Goal: Information Seeking & Learning: Check status

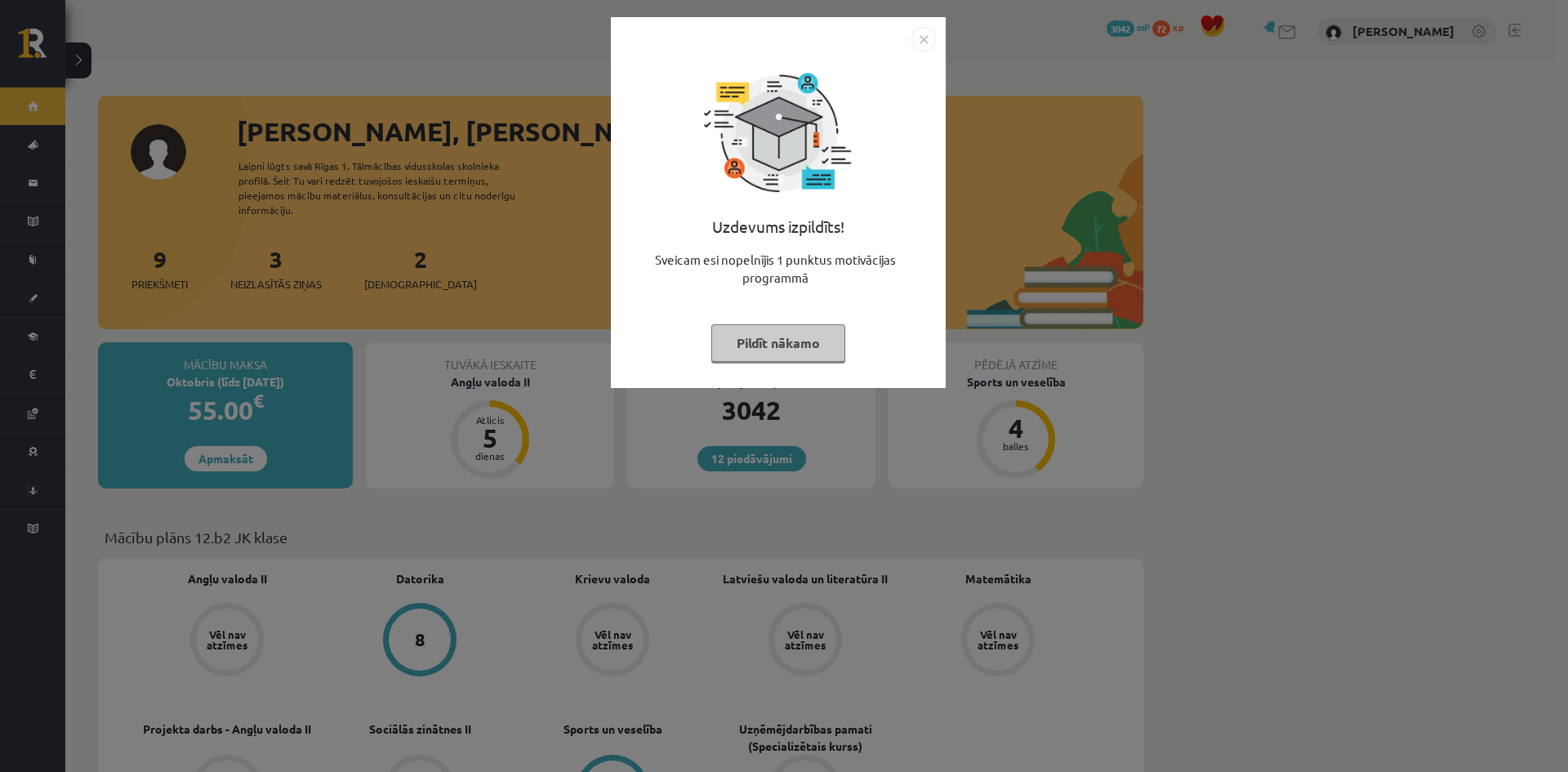
click at [929, 46] on img "Close" at bounding box center [923, 38] width 24 height 24
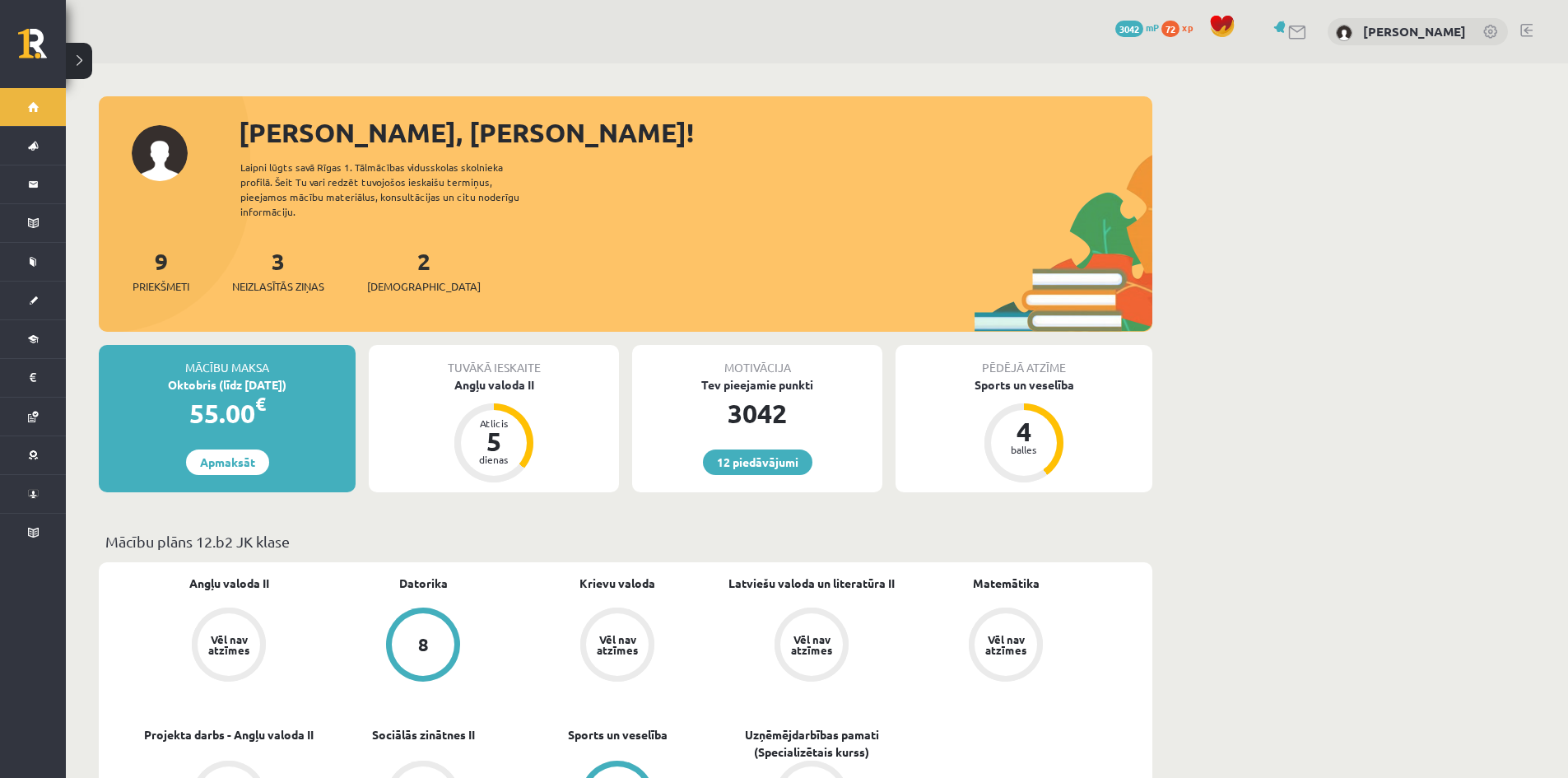
click at [292, 246] on div "3 Neizlasītās ziņas" at bounding box center [278, 269] width 92 height 51
click at [287, 246] on link "3 Neizlasītās ziņas" at bounding box center [278, 271] width 92 height 49
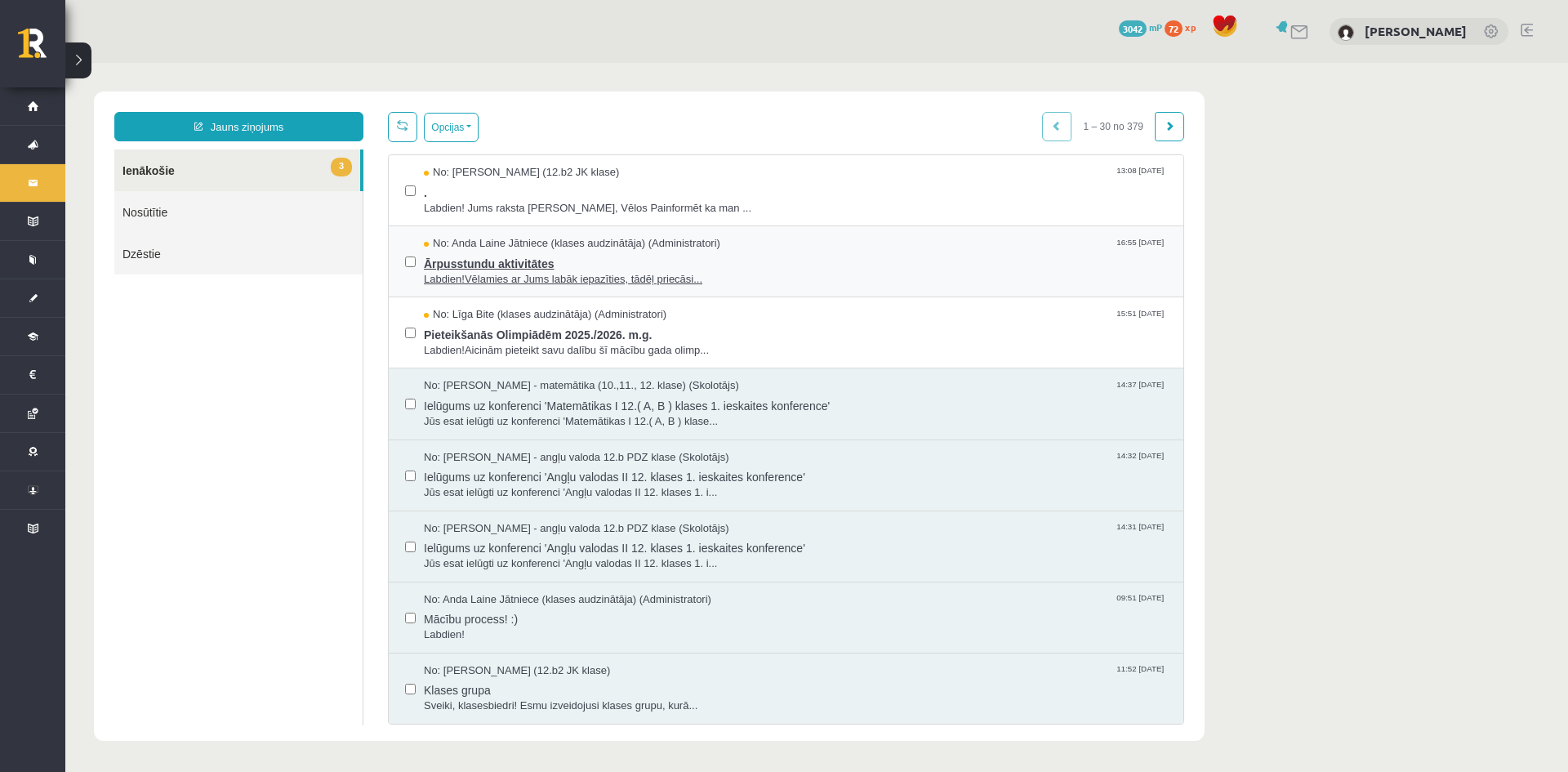
click at [643, 269] on span "Ārpusstundu aktivitātes" at bounding box center [796, 262] width 743 height 21
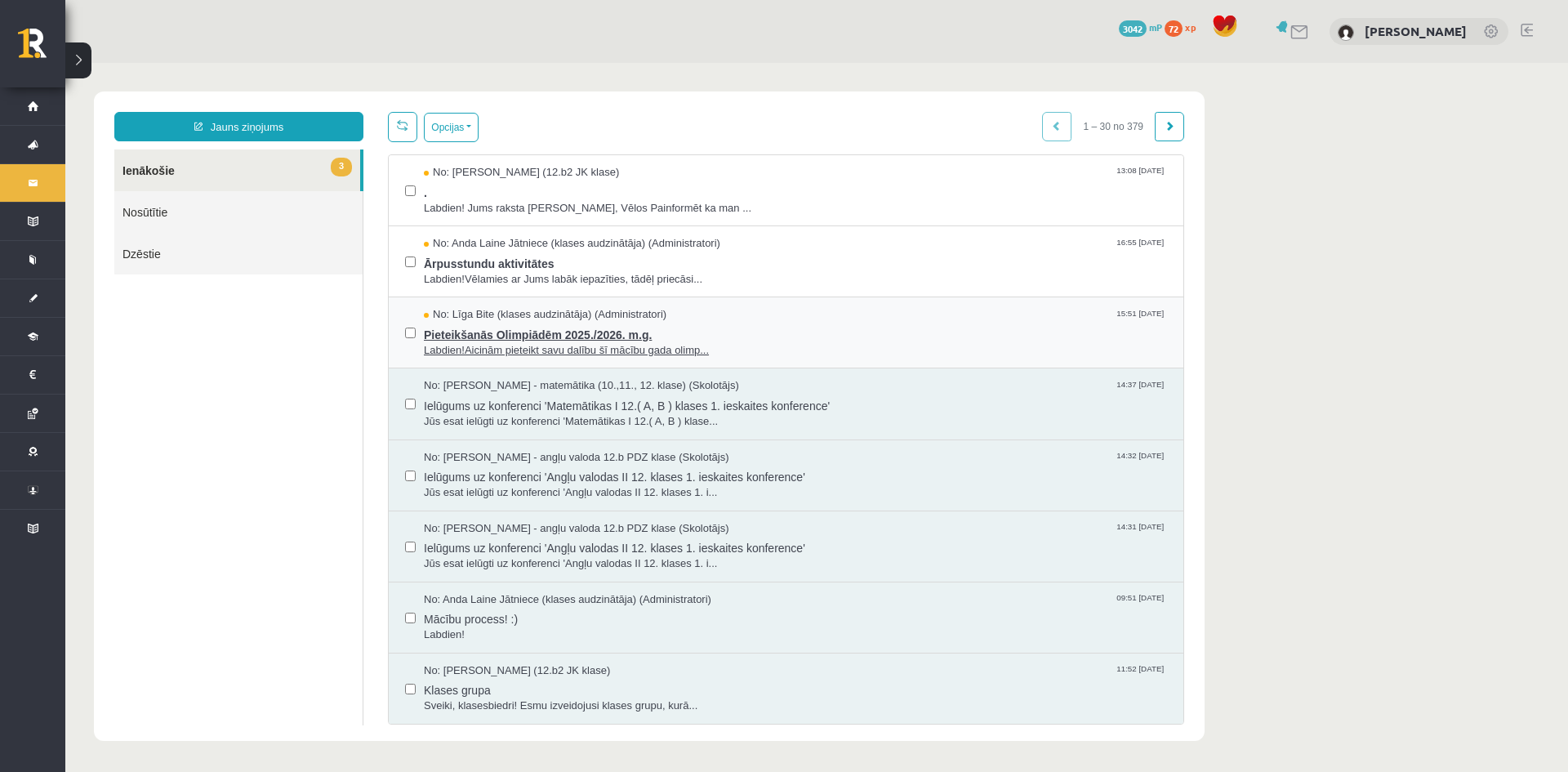
click at [524, 319] on span "No: Līga Bite (klases audzinātāja) (Administratori)" at bounding box center [545, 314] width 243 height 16
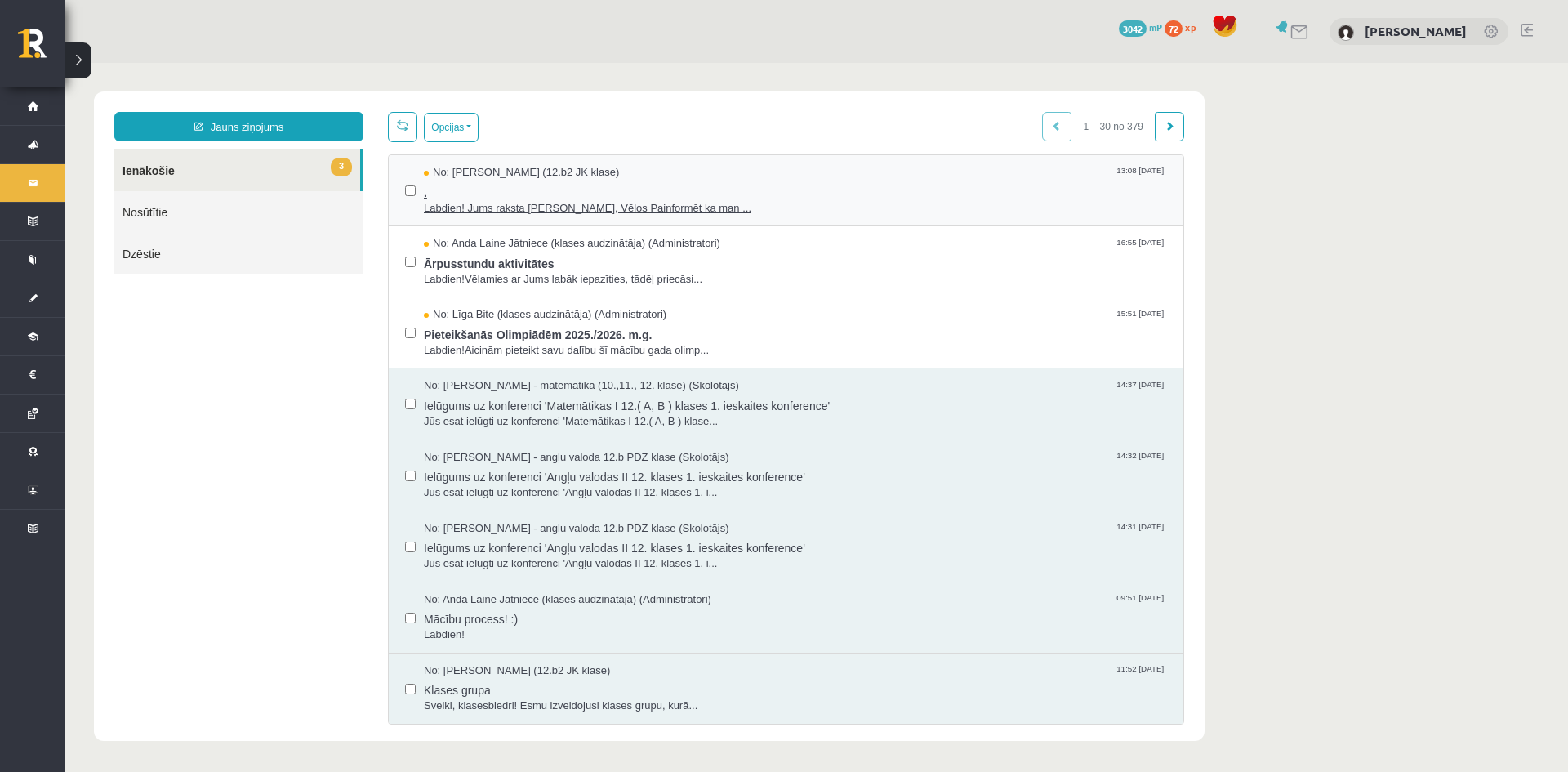
click at [525, 185] on span "." at bounding box center [796, 191] width 743 height 21
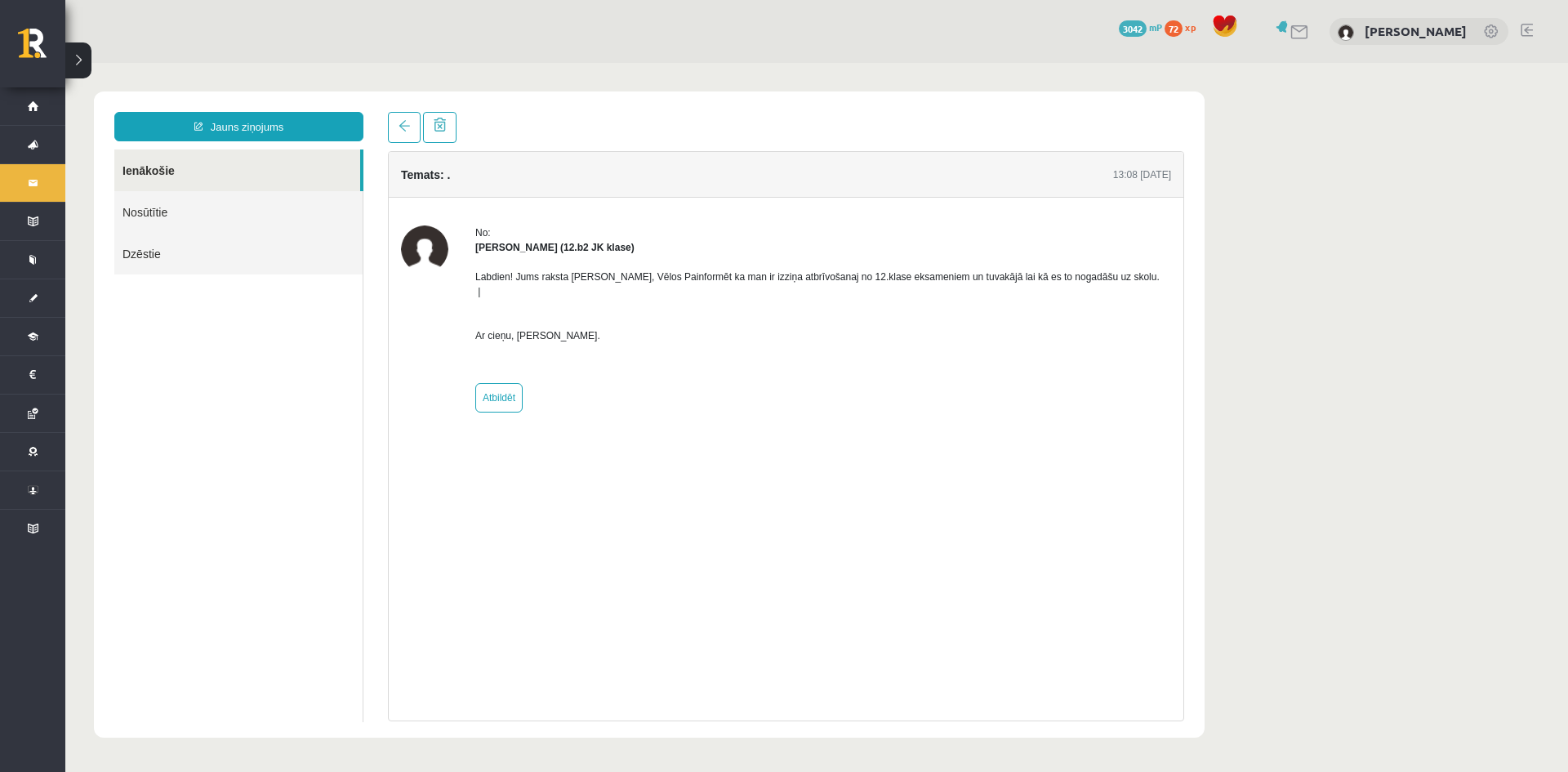
click at [234, 226] on link "Nosūtītie" at bounding box center [239, 212] width 249 height 42
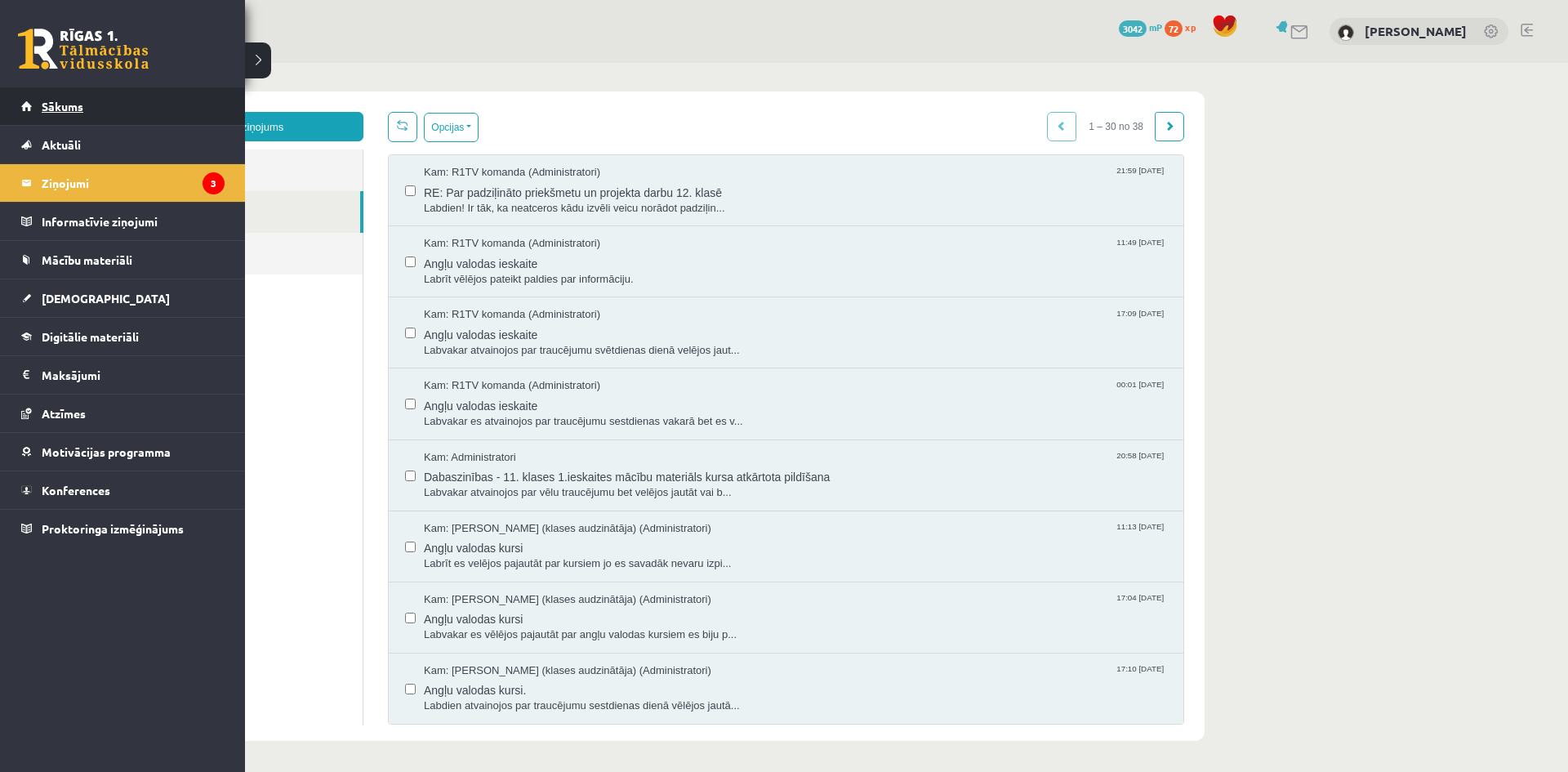
click at [49, 92] on link "Sākums" at bounding box center [123, 106] width 204 height 37
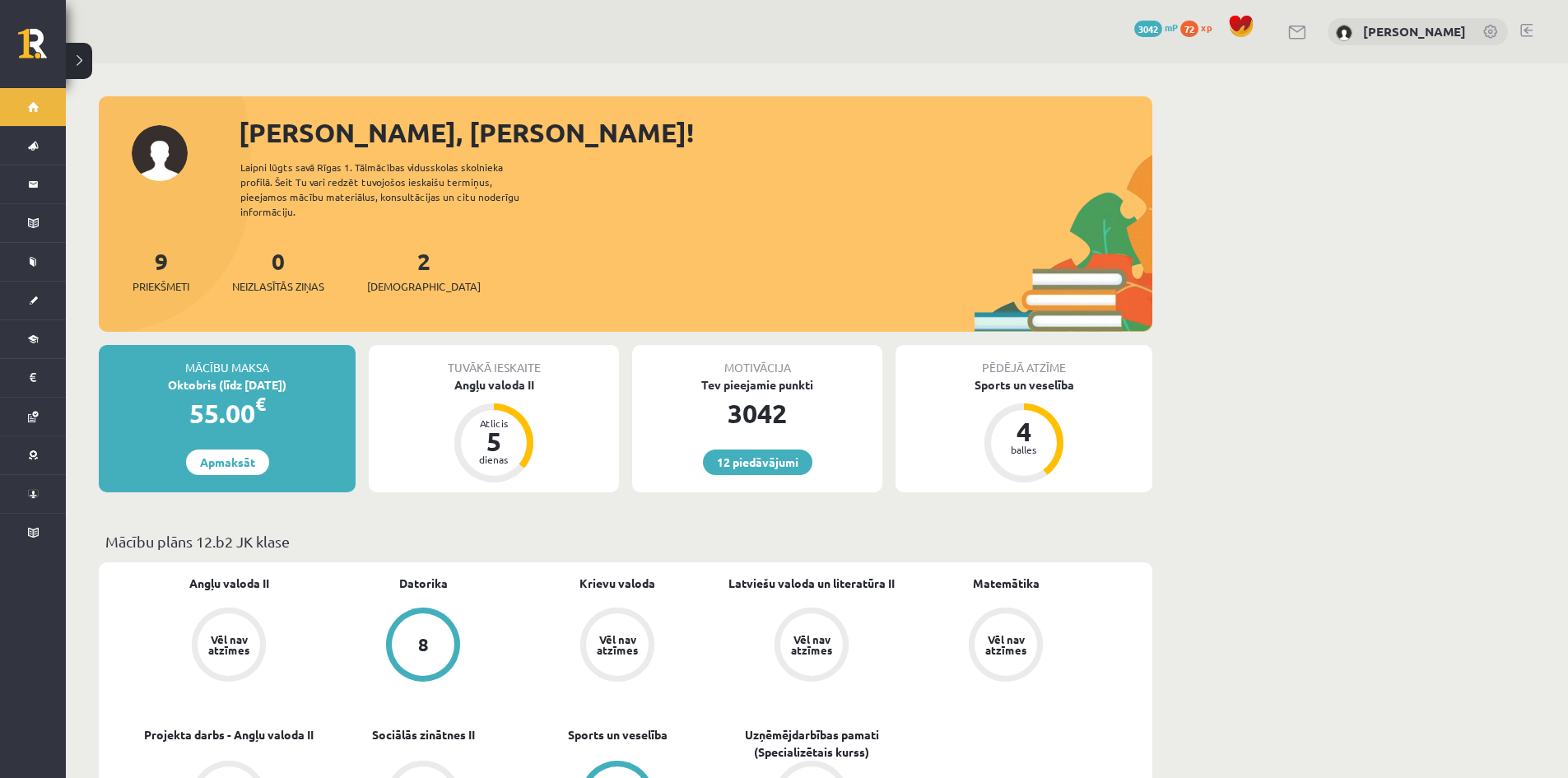
click at [400, 260] on div "2 Ieskaites" at bounding box center [424, 269] width 114 height 51
click at [398, 257] on link "2 Ieskaites" at bounding box center [424, 271] width 114 height 49
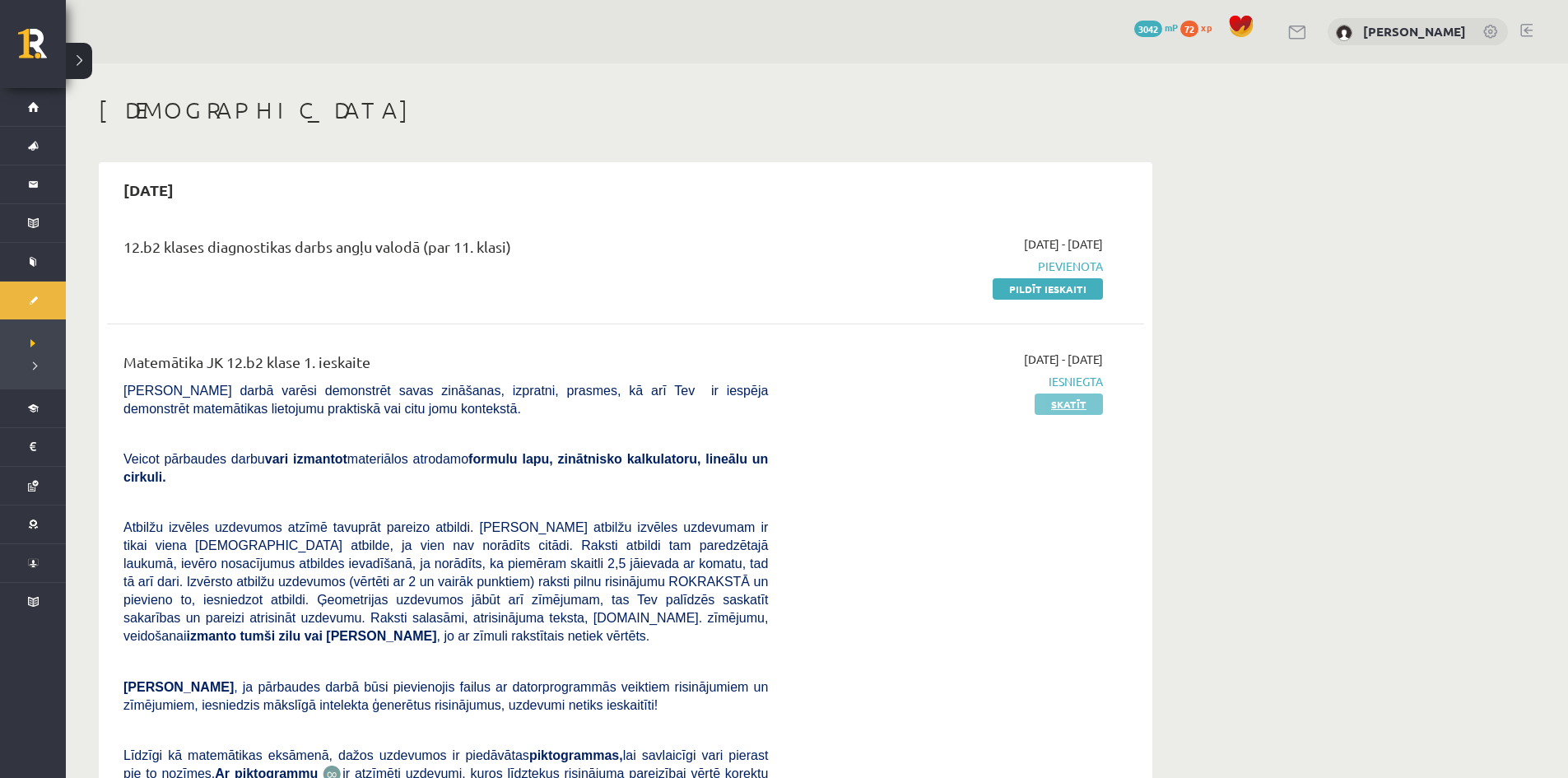
click at [1057, 402] on link "Skatīt" at bounding box center [1069, 405] width 69 height 22
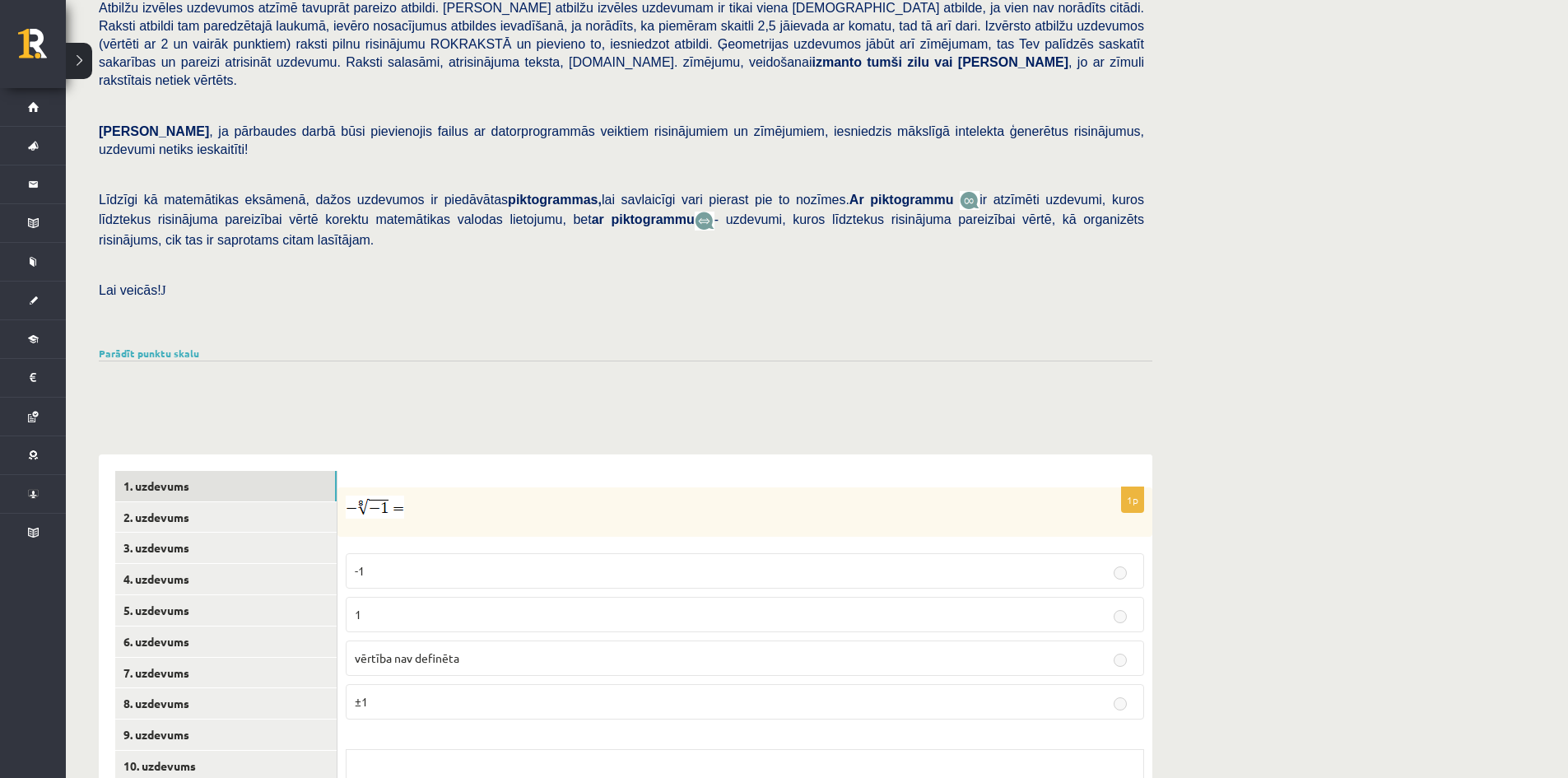
scroll to position [397, 0]
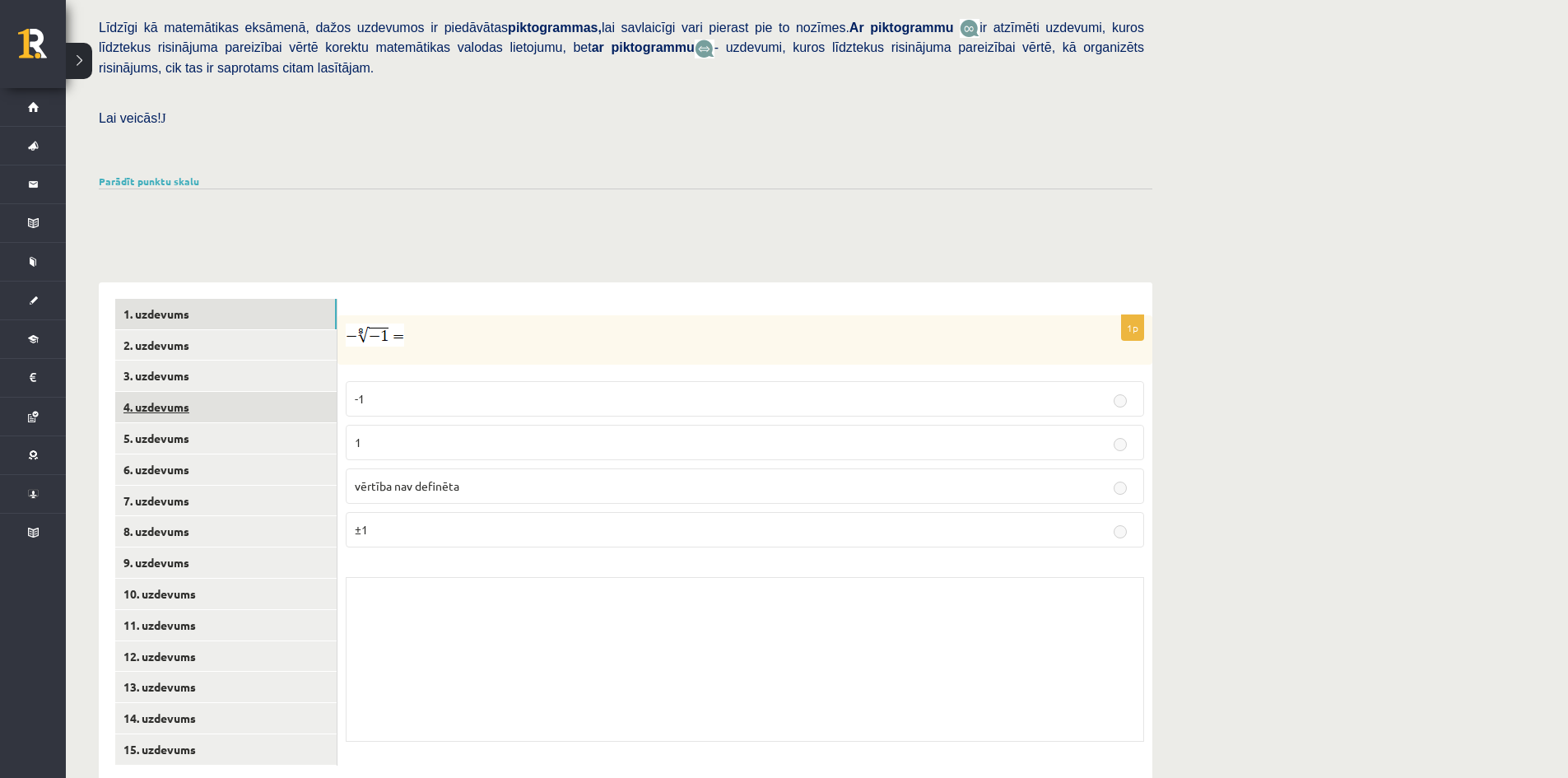
click at [231, 392] on link "4. uzdevums" at bounding box center [226, 407] width 221 height 30
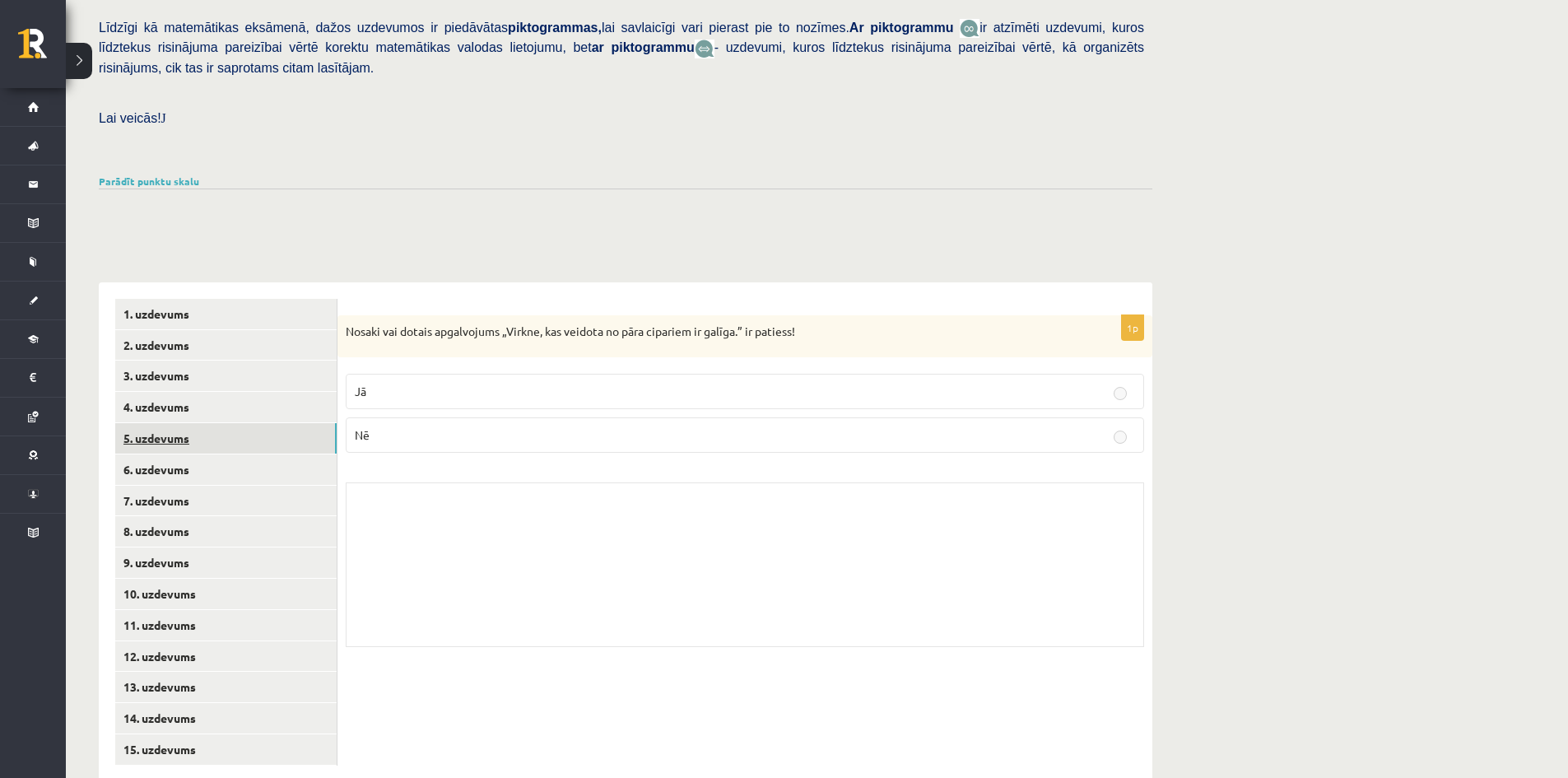
click at [227, 423] on link "5. uzdevums" at bounding box center [226, 438] width 221 height 30
click at [220, 454] on link "6. uzdevums" at bounding box center [226, 469] width 221 height 30
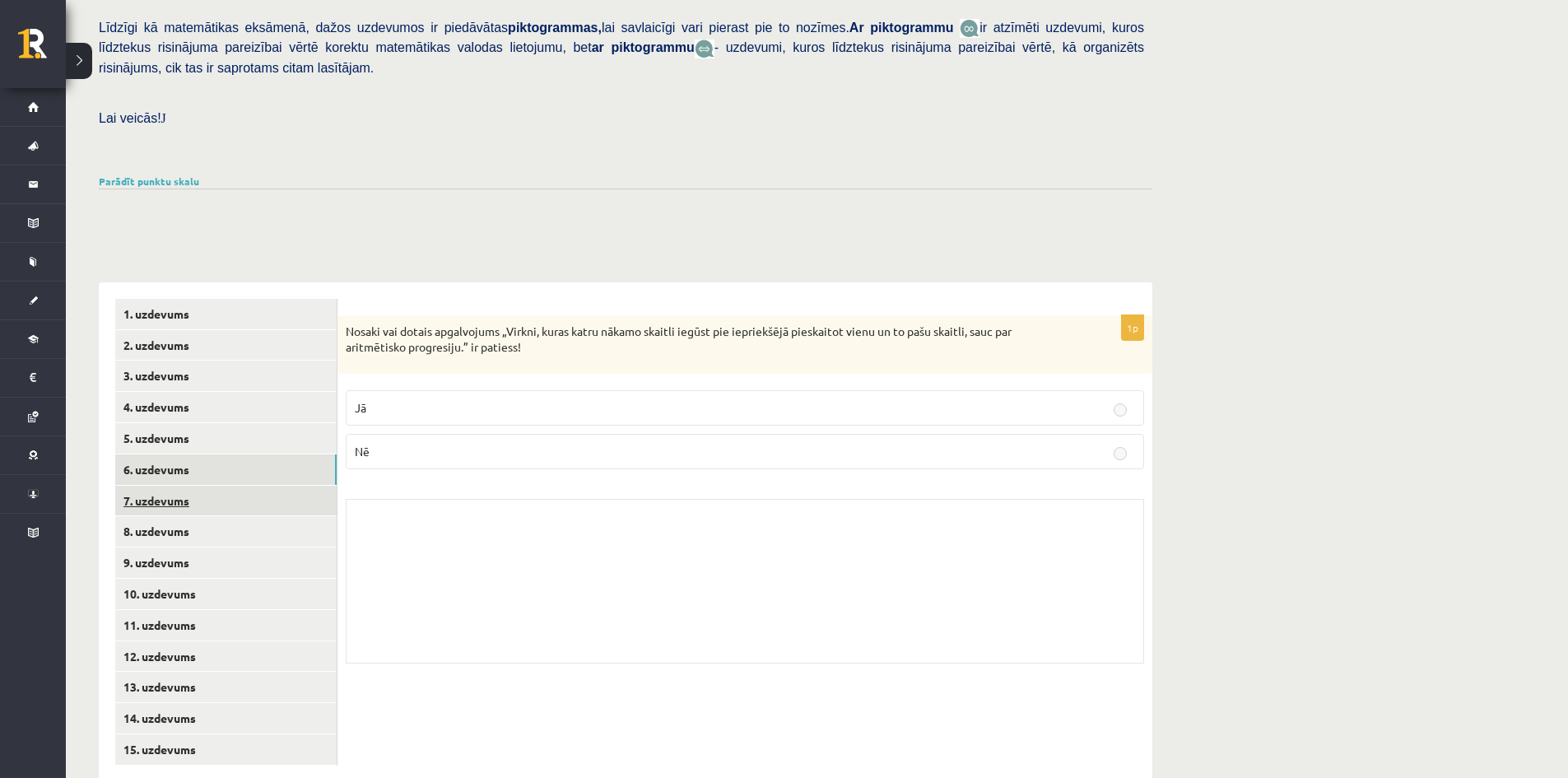
click at [220, 486] on link "7. uzdevums" at bounding box center [226, 501] width 221 height 30
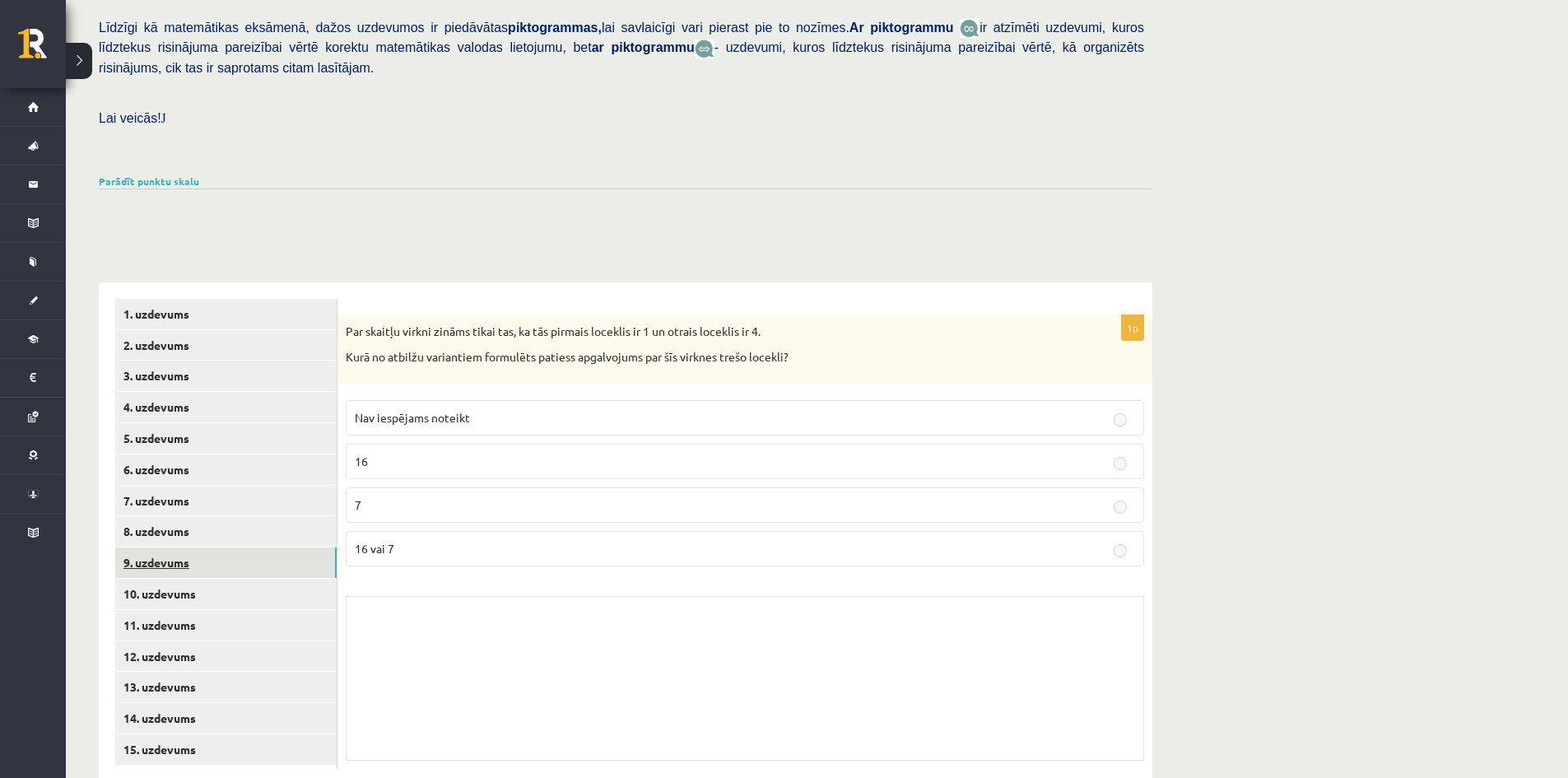
click at [225, 547] on link "9. uzdevums" at bounding box center [226, 563] width 221 height 30
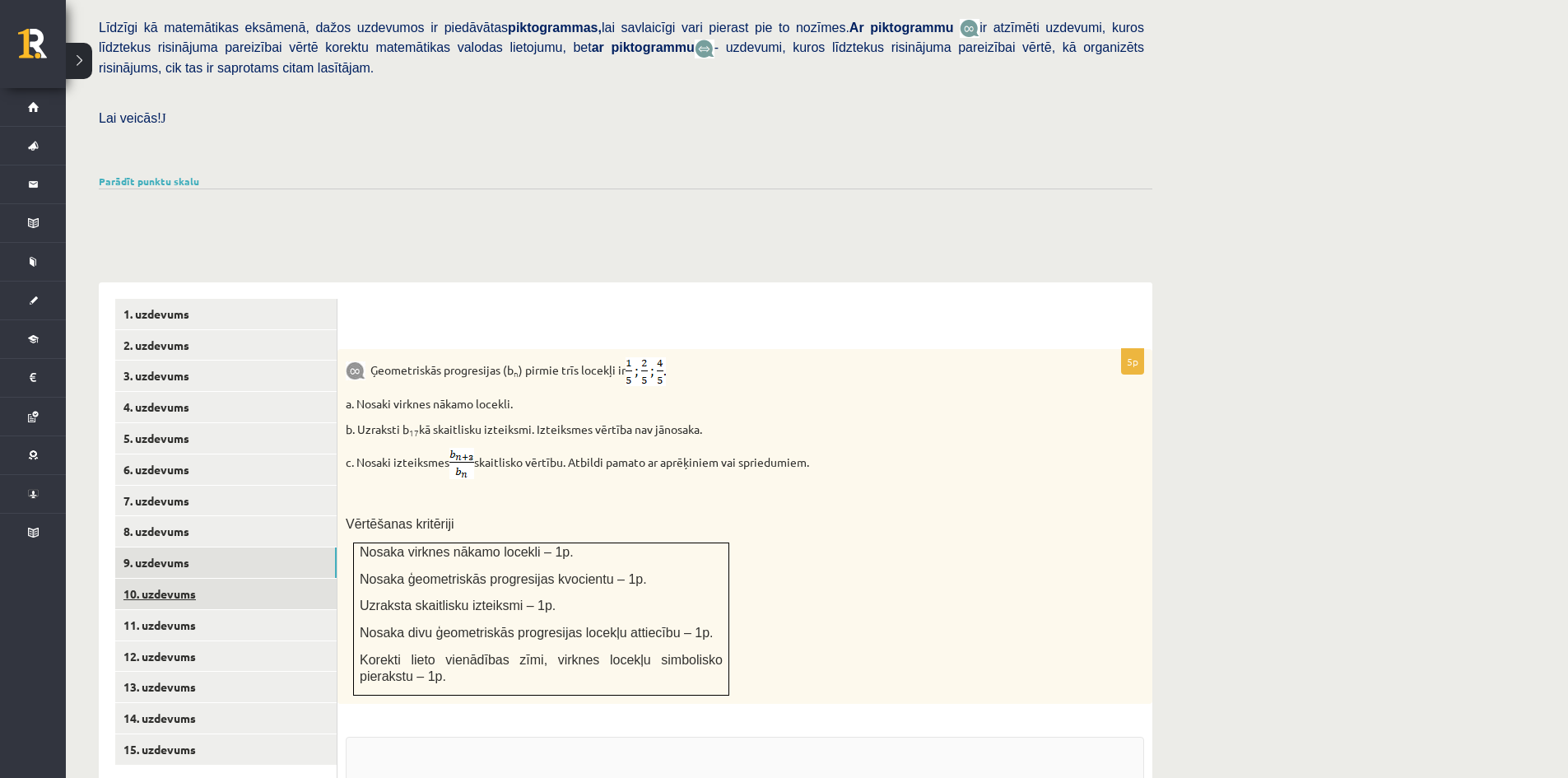
click at [230, 579] on link "10. uzdevums" at bounding box center [226, 594] width 221 height 30
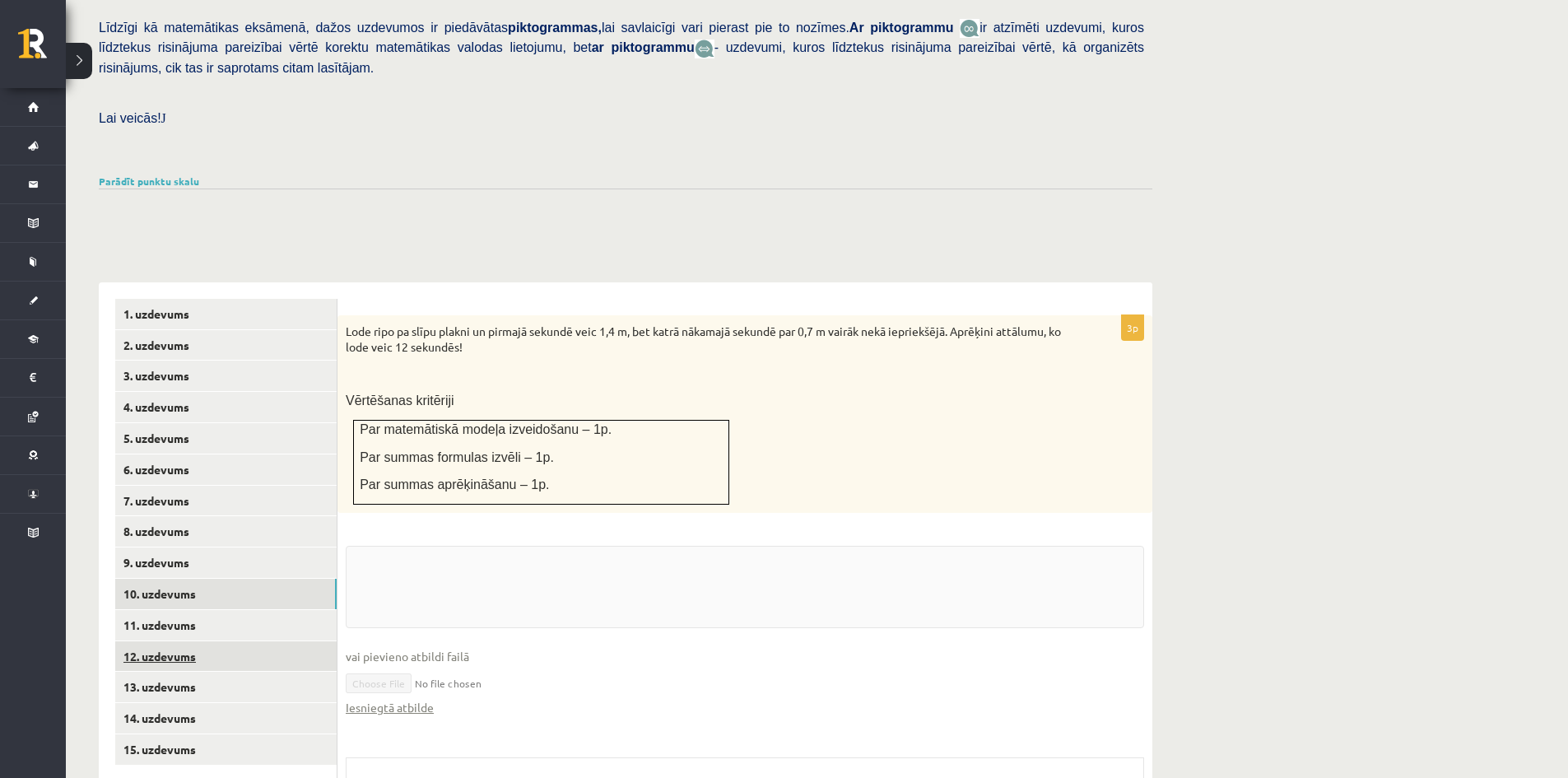
click at [230, 641] on link "12. uzdevums" at bounding box center [226, 656] width 221 height 30
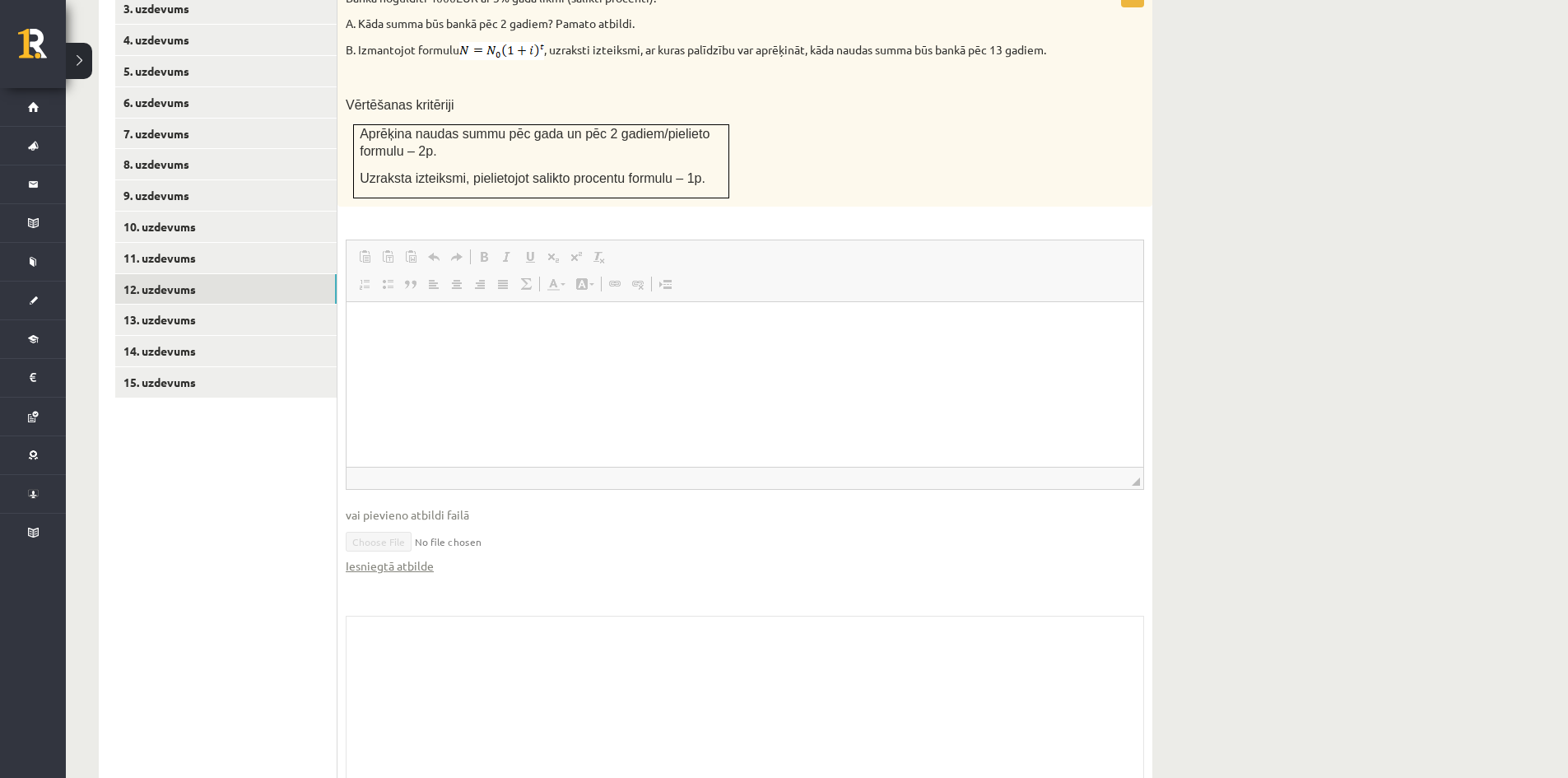
scroll to position [789, 0]
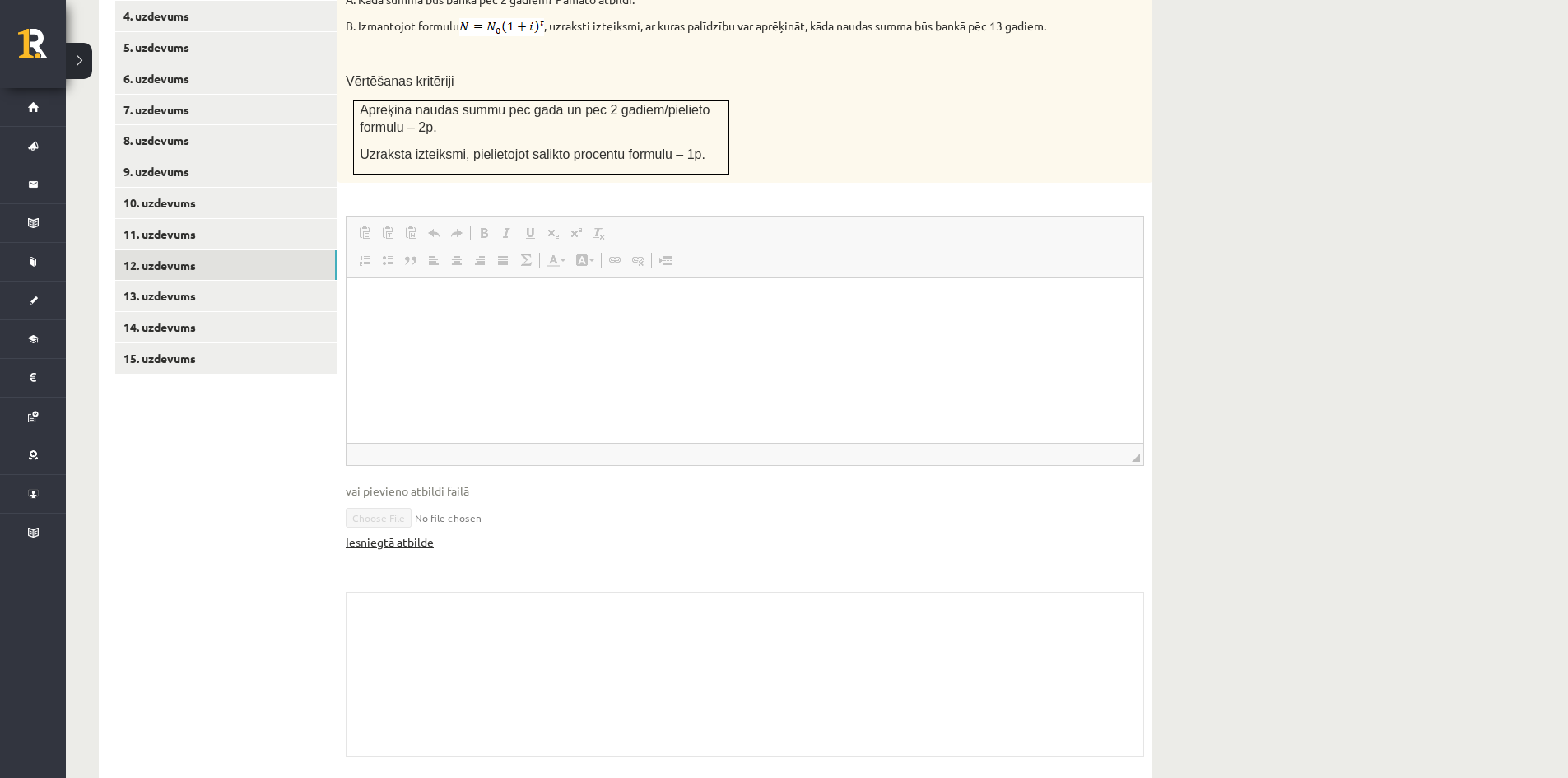
click at [426, 534] on link "Iesniegtā atbilde" at bounding box center [390, 542] width 88 height 18
click at [279, 281] on link "13. uzdevums" at bounding box center [226, 296] width 221 height 30
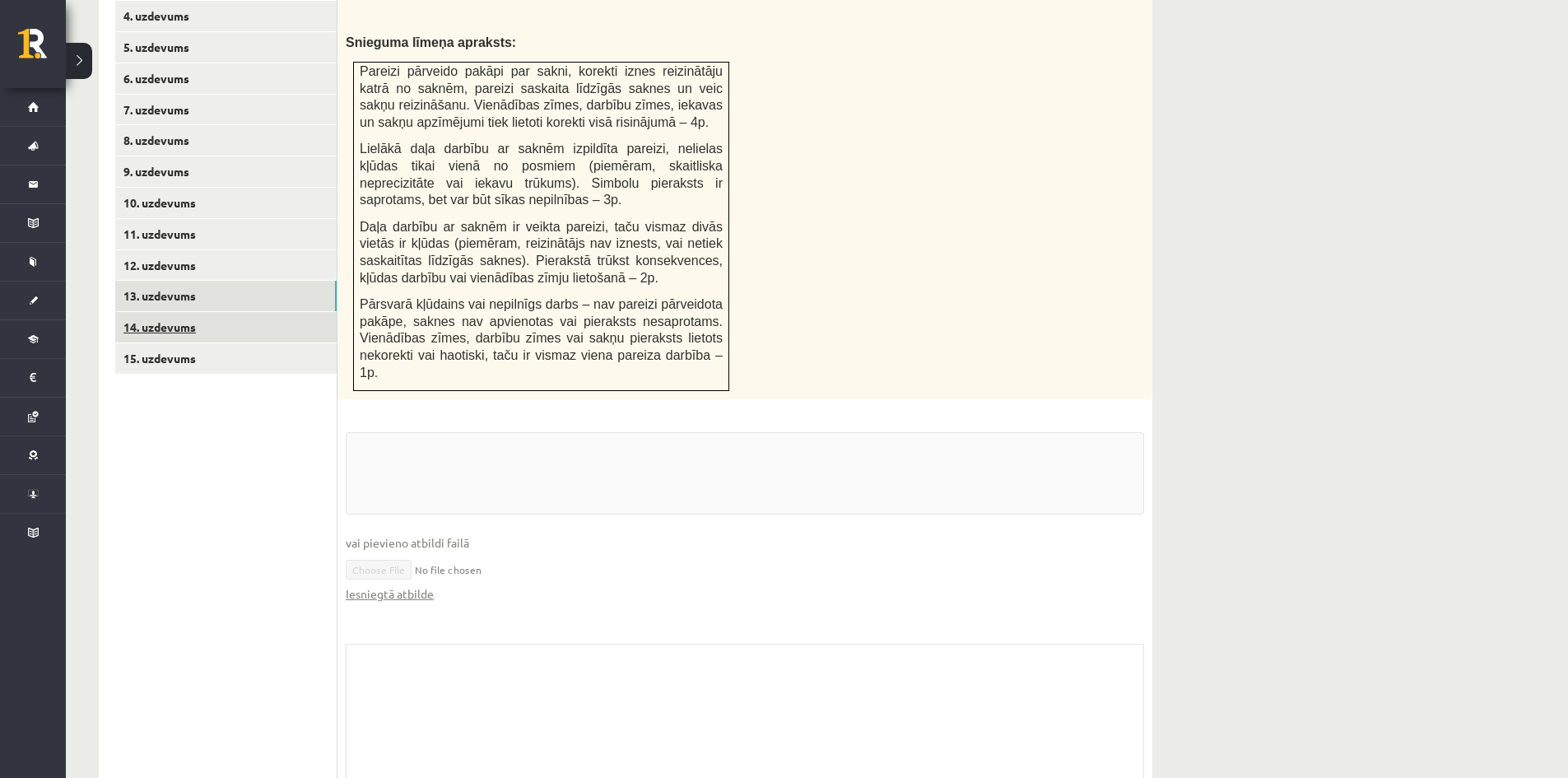
click at [277, 312] on link "14. uzdevums" at bounding box center [226, 327] width 221 height 30
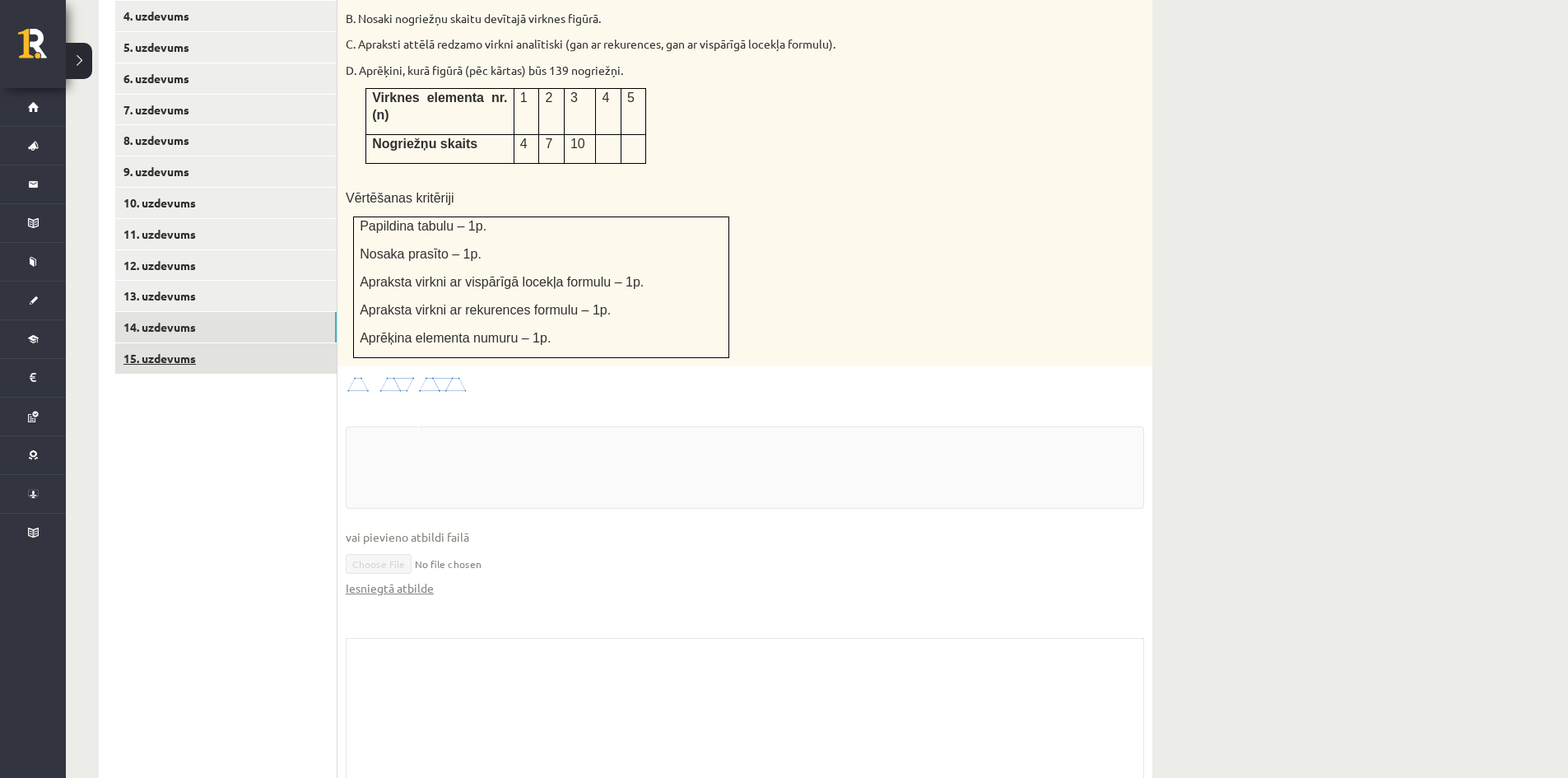
click at [277, 344] on link "15. uzdevums" at bounding box center [226, 359] width 221 height 30
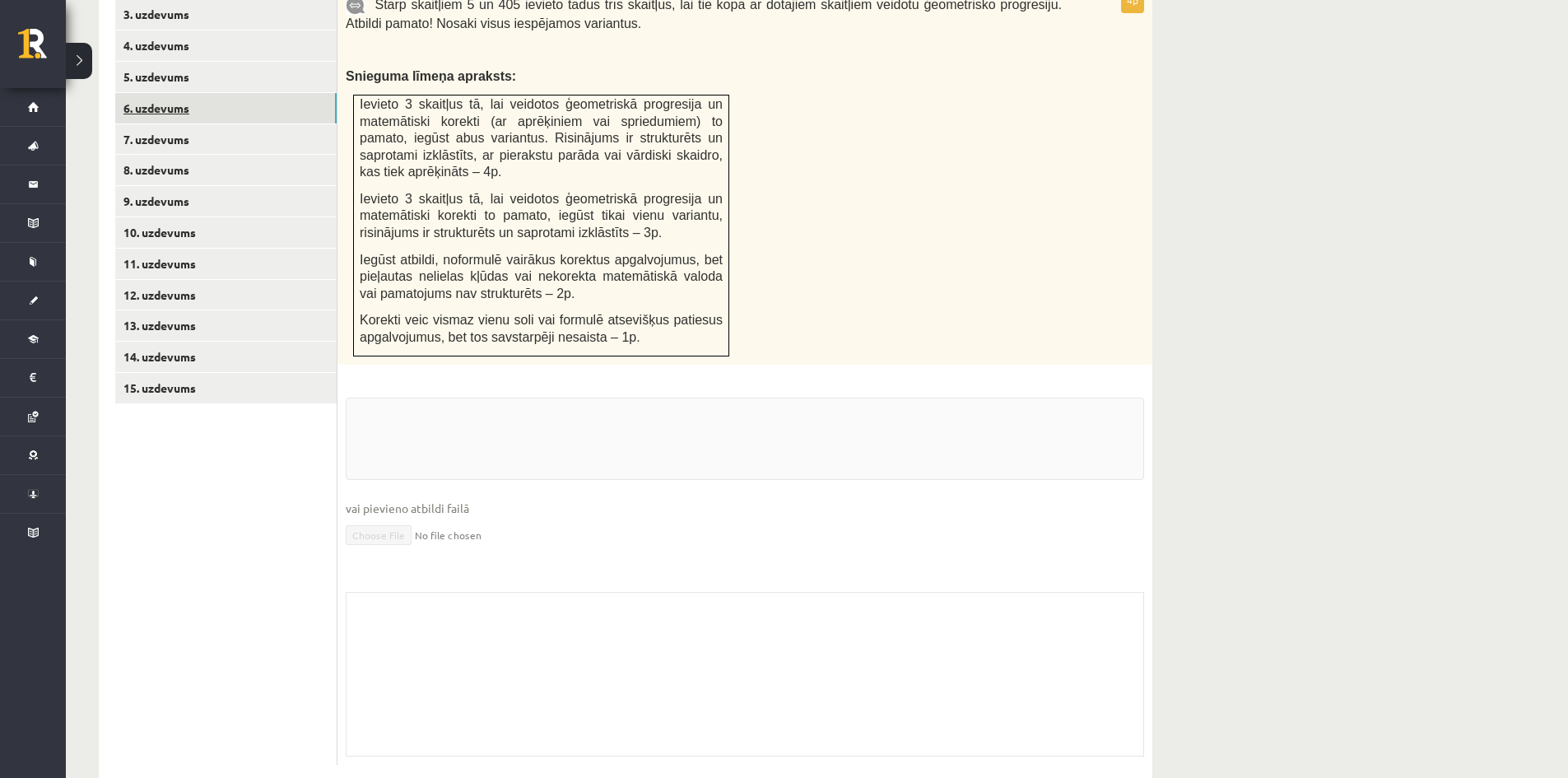
click at [235, 93] on link "6. uzdevums" at bounding box center [226, 108] width 221 height 30
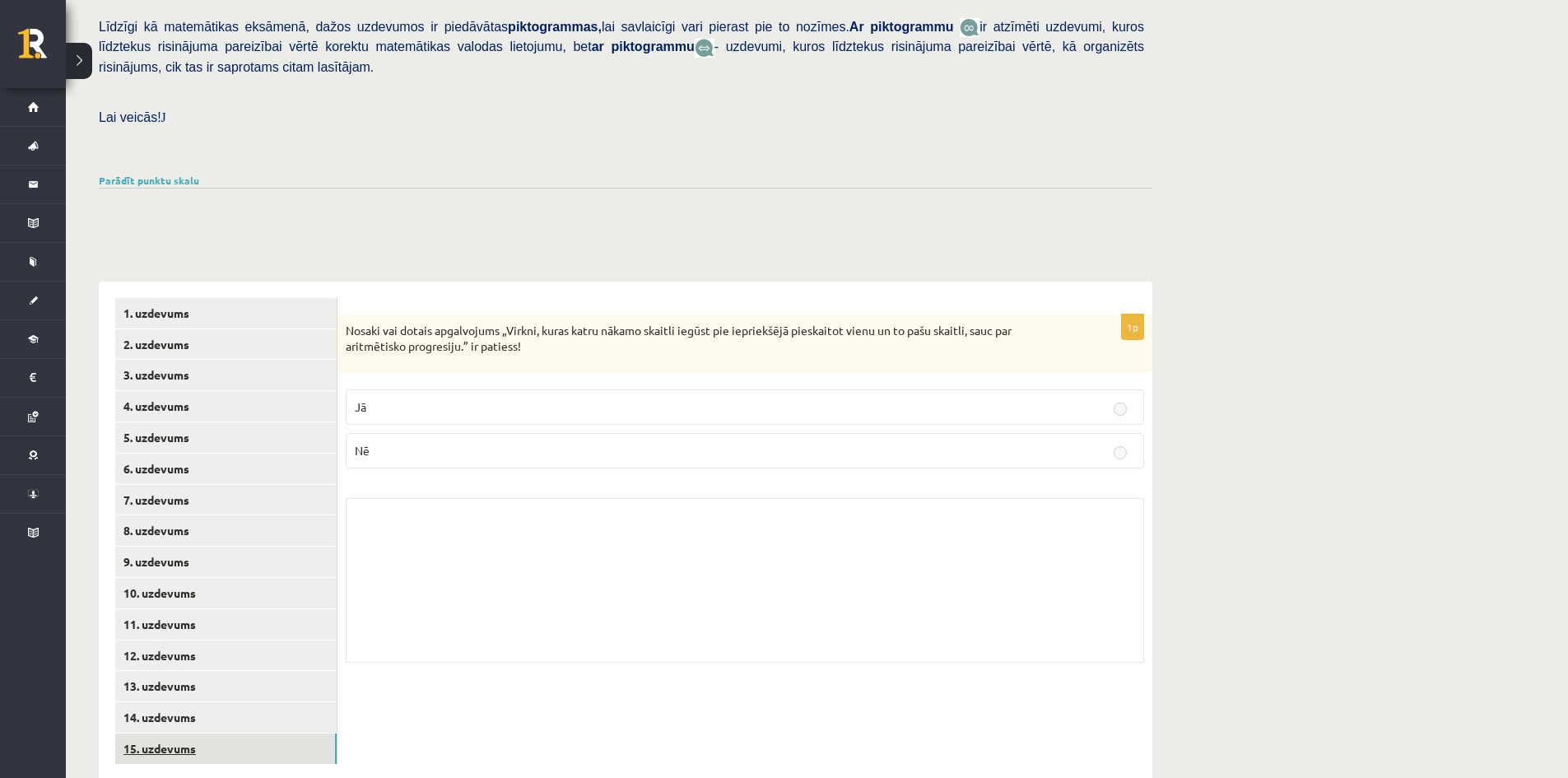
click at [194, 734] on link "15. uzdevums" at bounding box center [226, 749] width 221 height 30
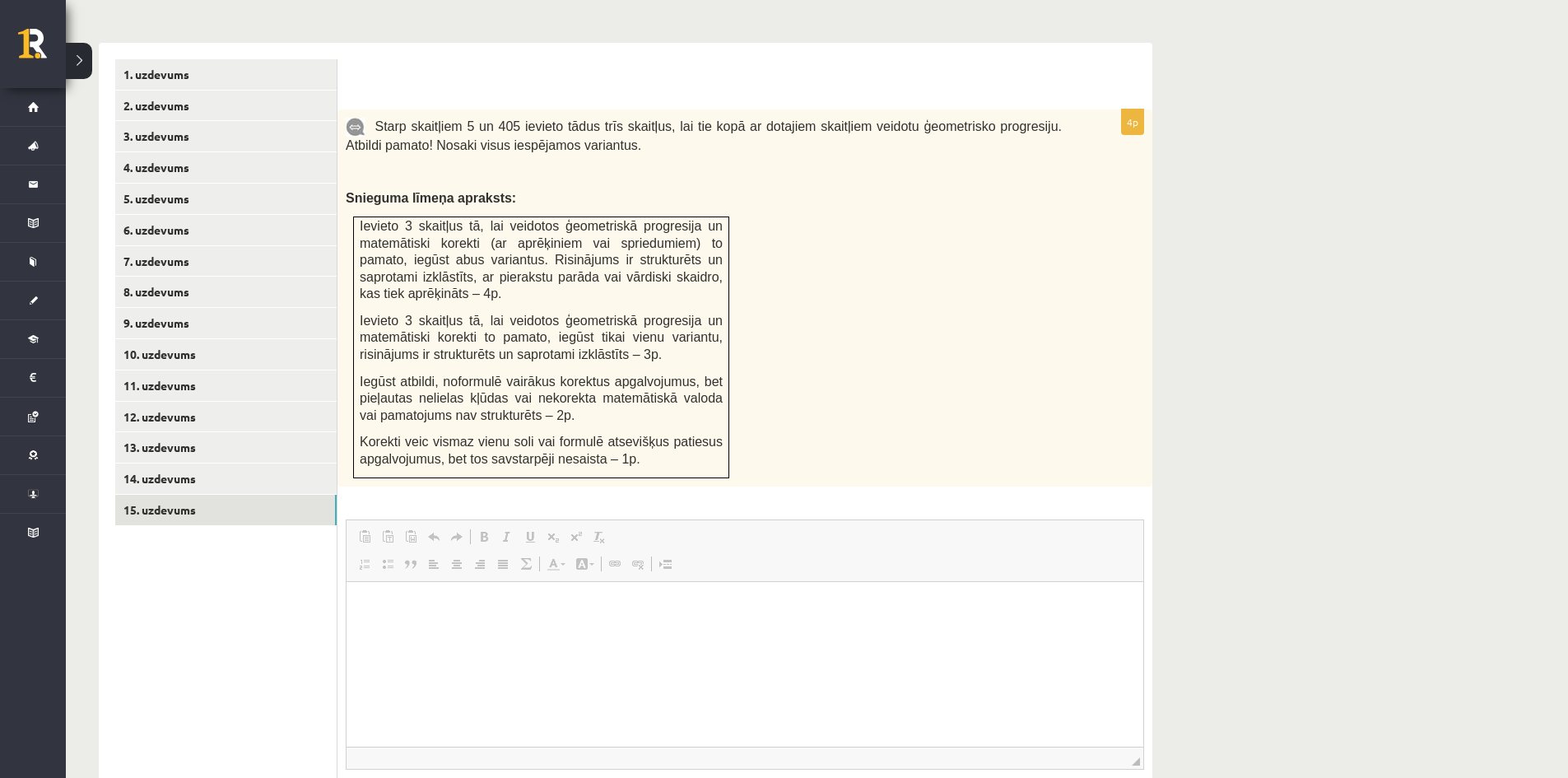
scroll to position [348, 0]
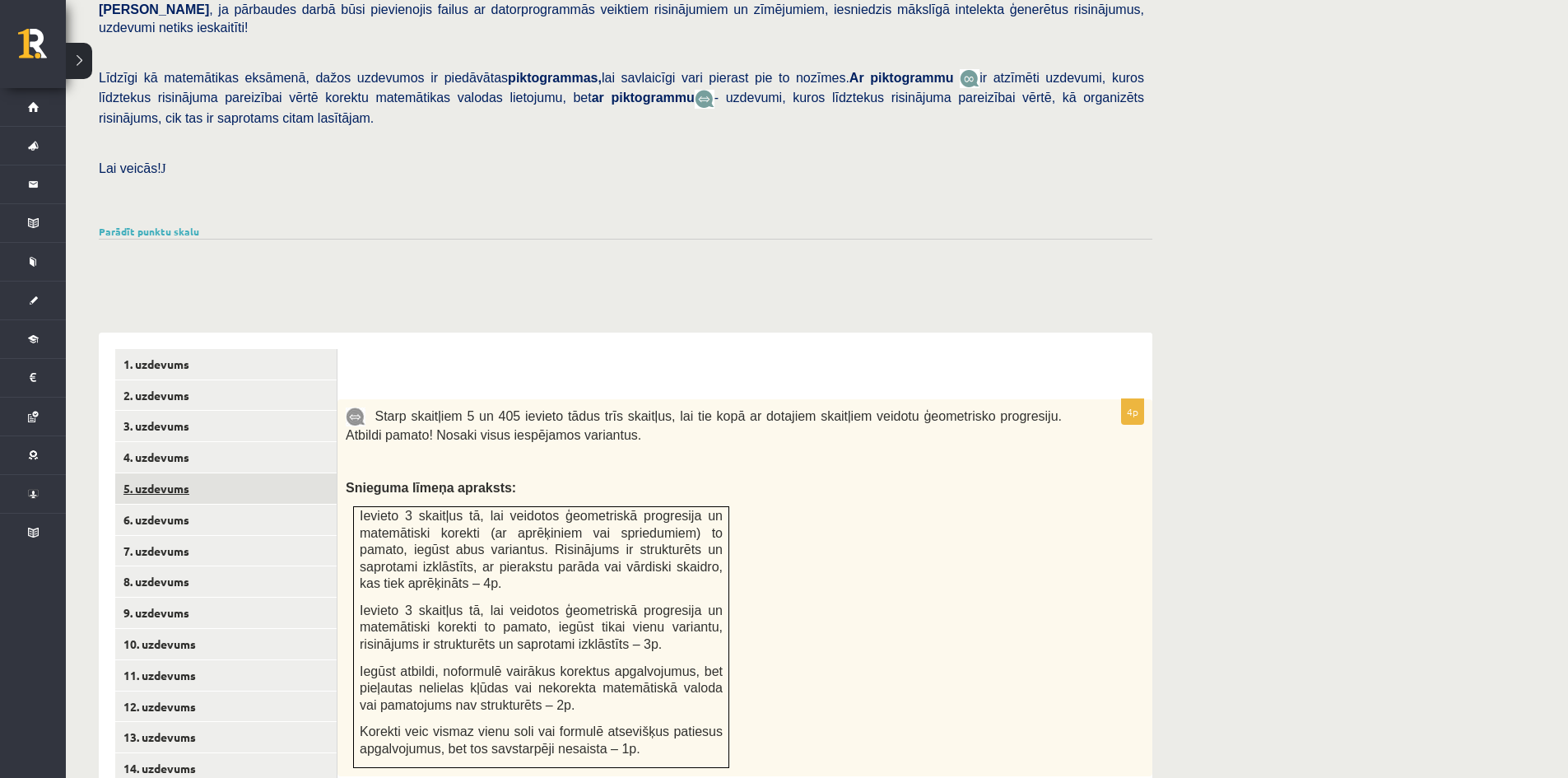
click at [255, 474] on link "5. uzdevums" at bounding box center [226, 489] width 221 height 30
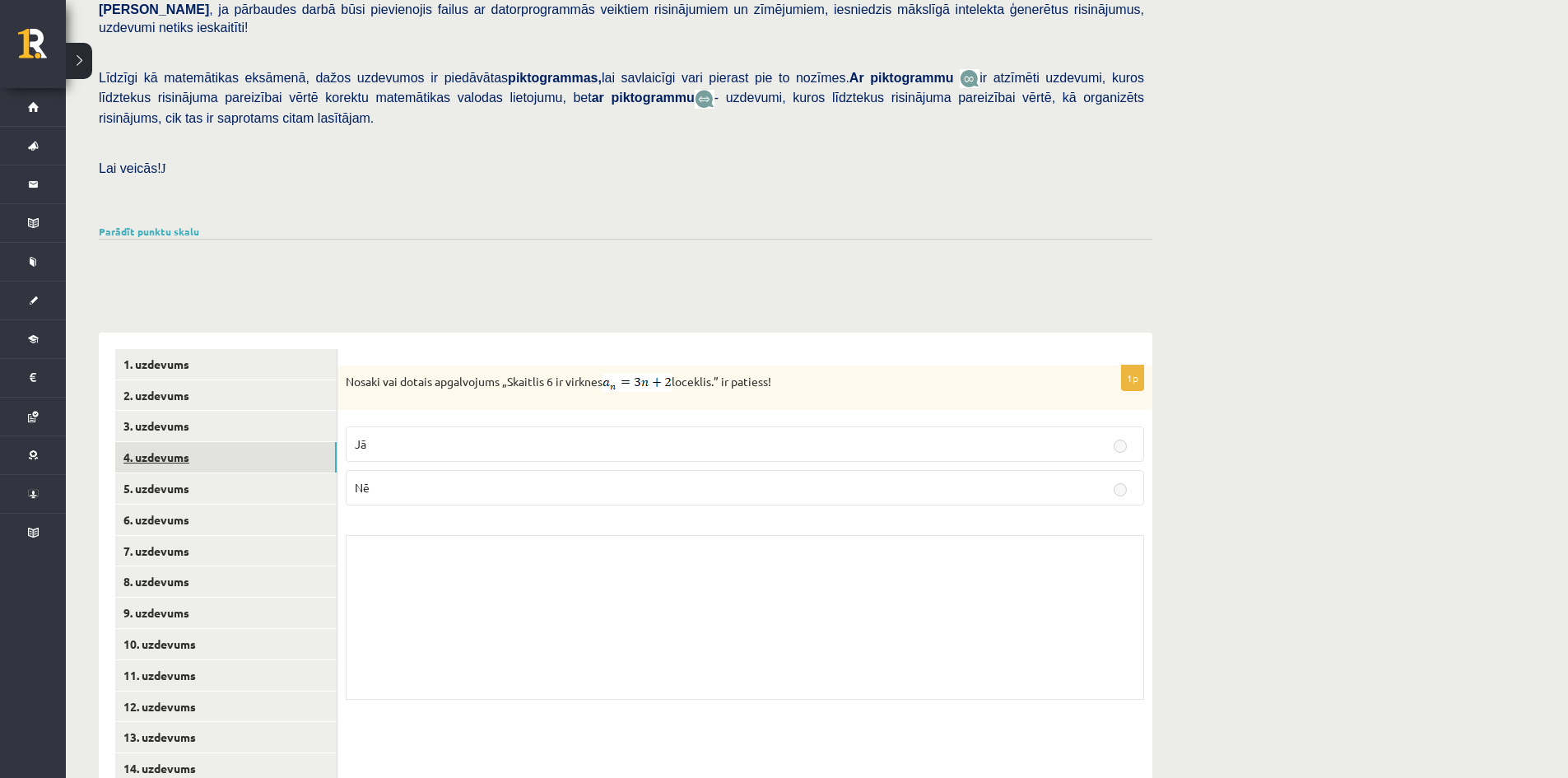
click at [257, 443] on link "4. uzdevums" at bounding box center [226, 458] width 221 height 30
click at [256, 411] on link "3. uzdevums" at bounding box center [226, 426] width 221 height 30
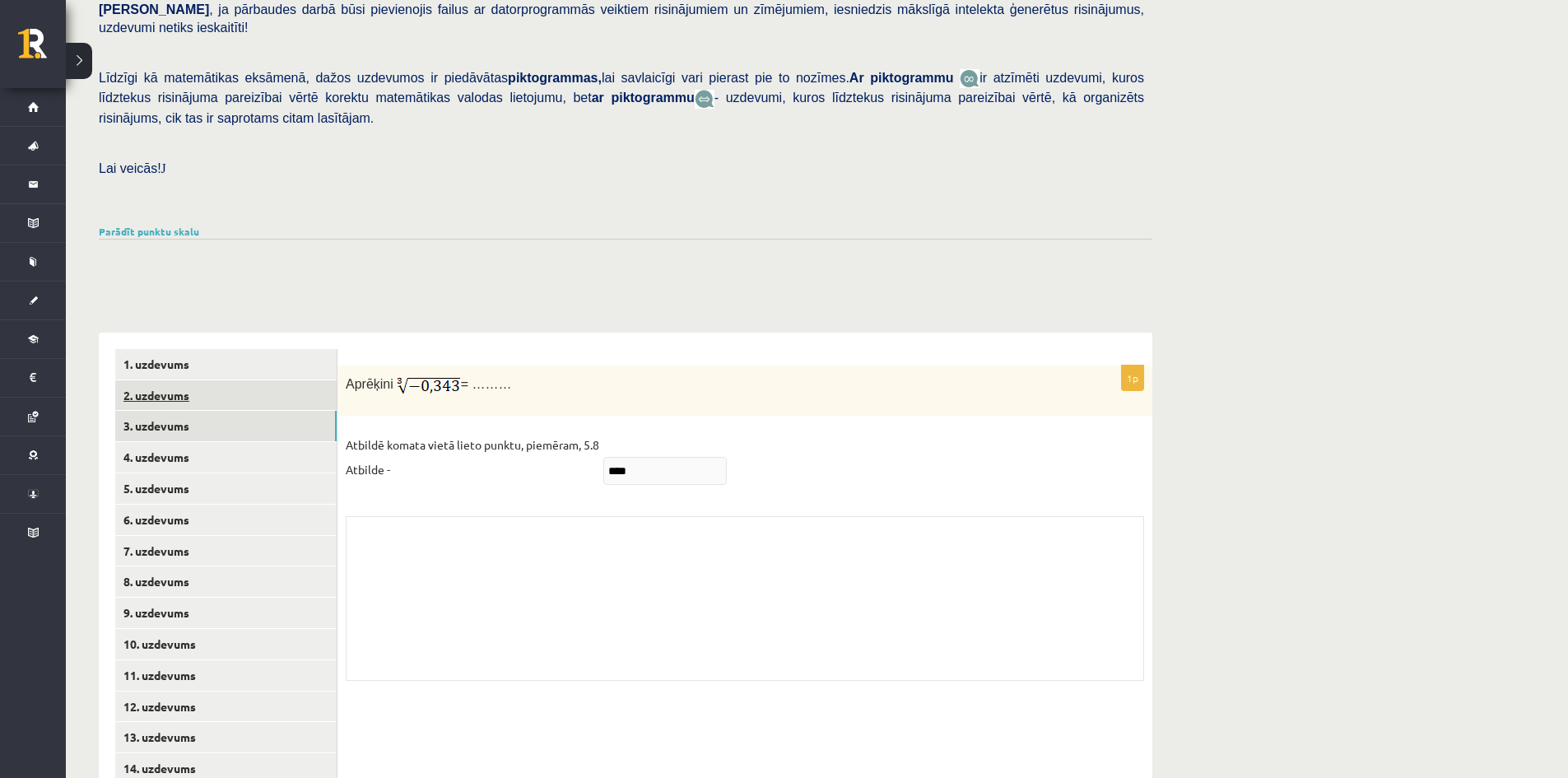
click at [256, 381] on link "2. uzdevums" at bounding box center [226, 396] width 221 height 30
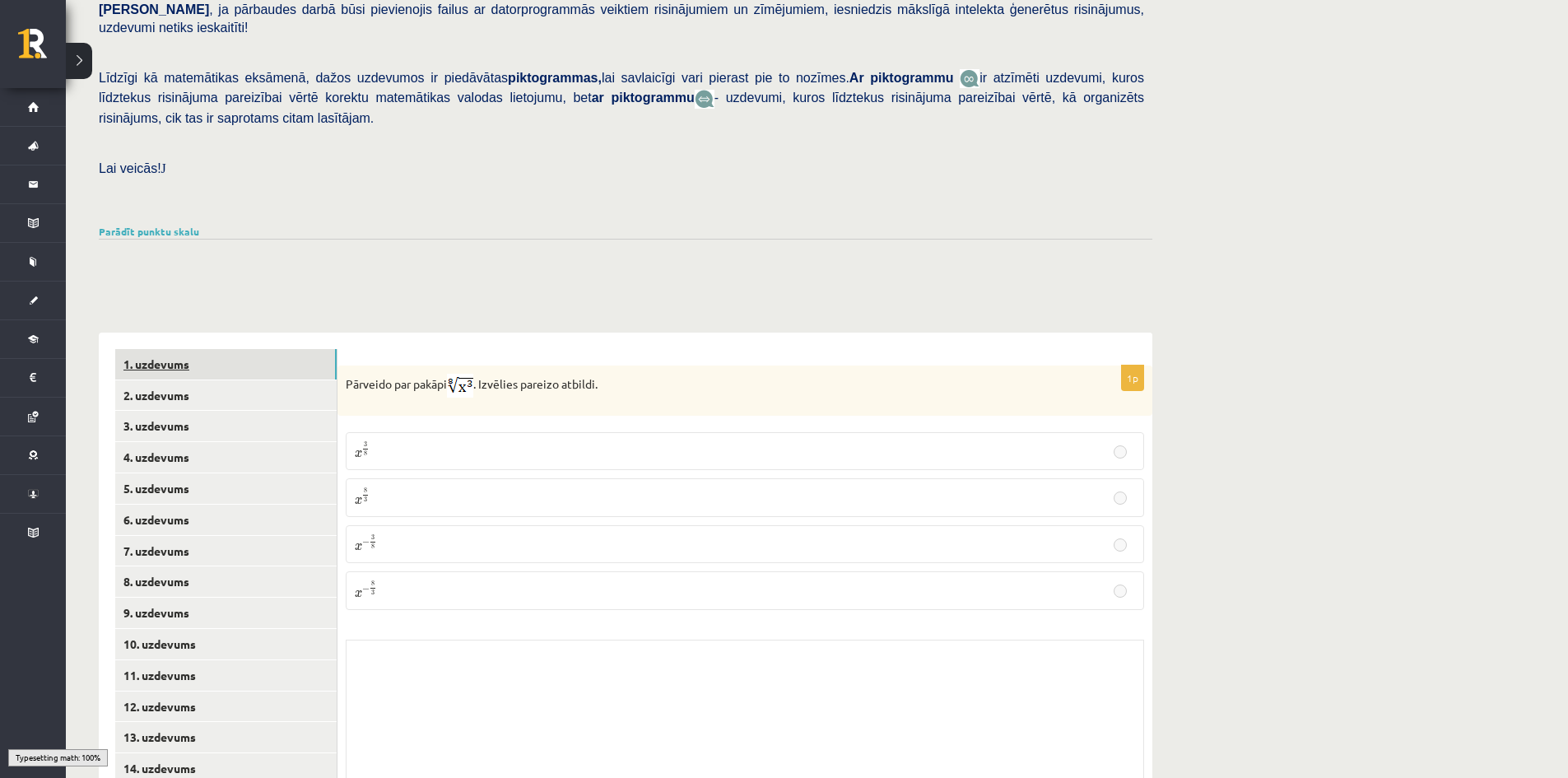
click at [260, 350] on link "1. uzdevums" at bounding box center [226, 365] width 221 height 30
click at [159, 225] on link "Parādīt punktu skalu" at bounding box center [149, 231] width 101 height 13
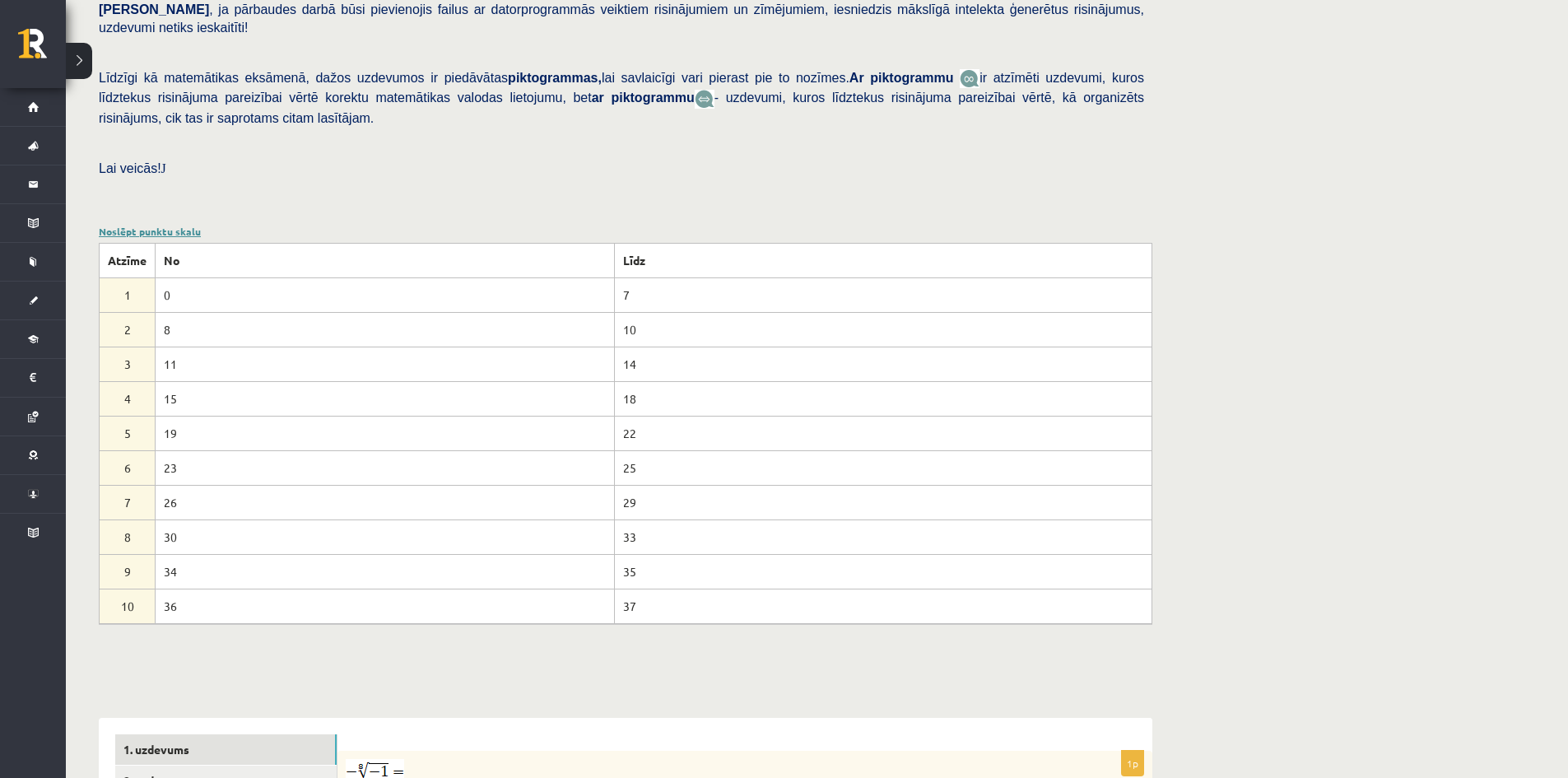
click at [159, 225] on link "Noslēpt punktu skalu" at bounding box center [150, 231] width 102 height 13
